Goal: Information Seeking & Learning: Learn about a topic

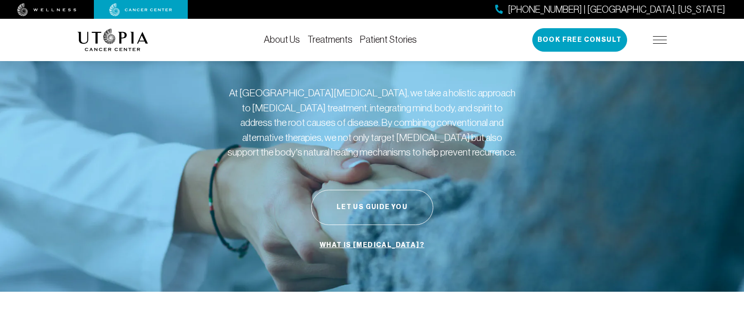
scroll to position [94, 0]
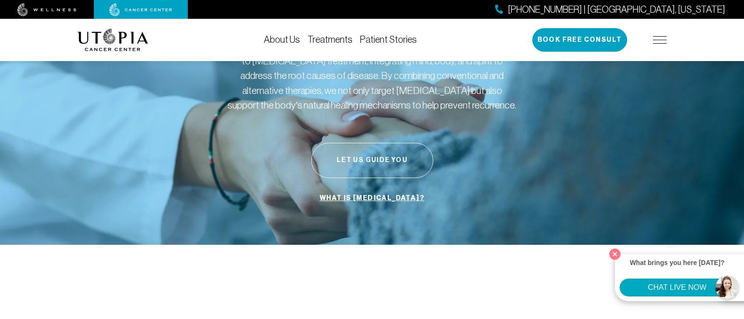
click at [369, 164] on button "Let Us Guide You" at bounding box center [372, 160] width 122 height 35
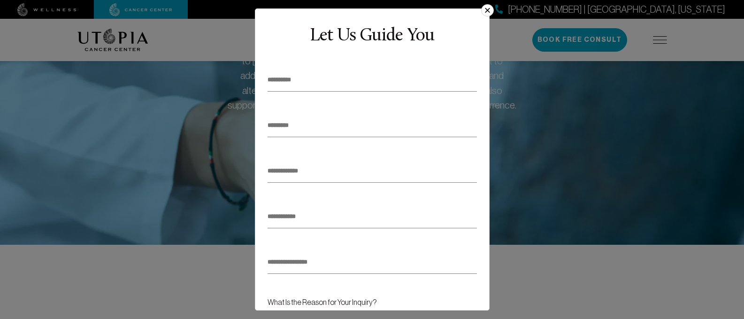
click at [486, 11] on button "×" at bounding box center [487, 10] width 12 height 12
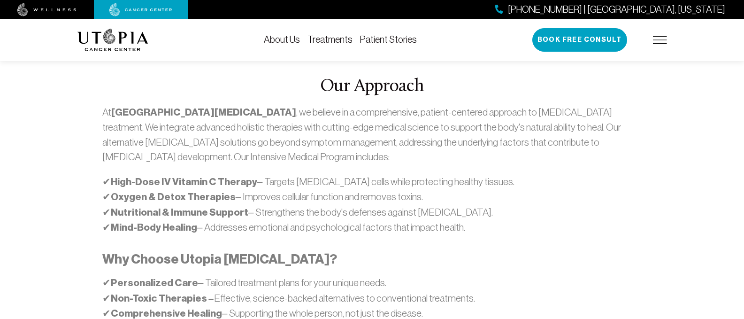
scroll to position [517, 0]
